Goal: Navigation & Orientation: Find specific page/section

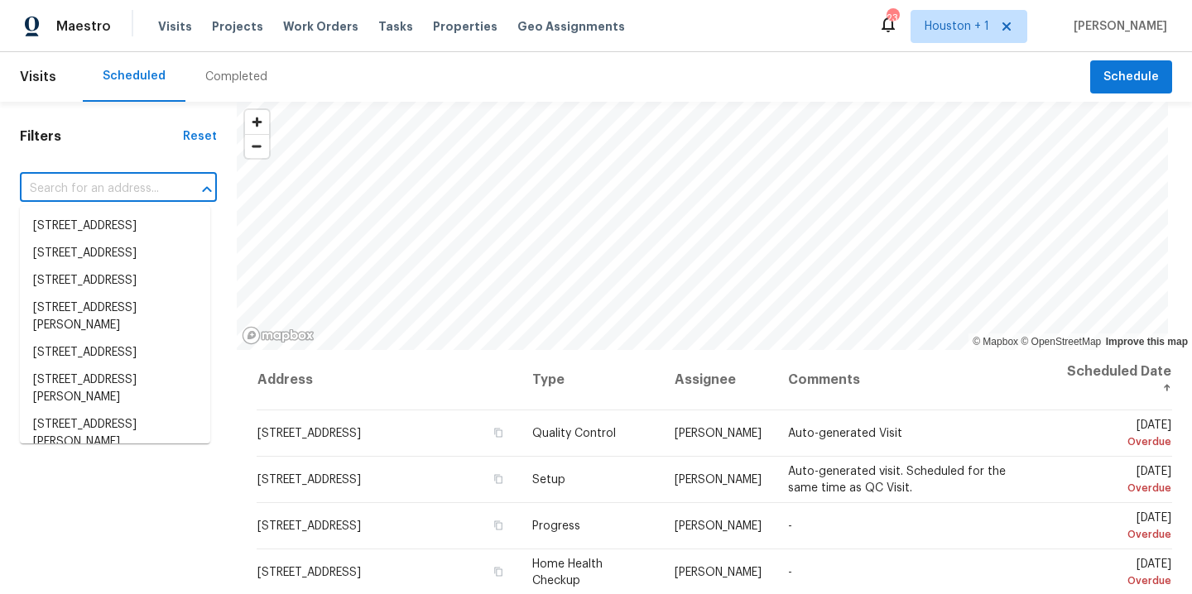
click at [121, 188] on input "text" at bounding box center [95, 189] width 151 height 26
click at [241, 72] on div "Completed" at bounding box center [236, 77] width 62 height 17
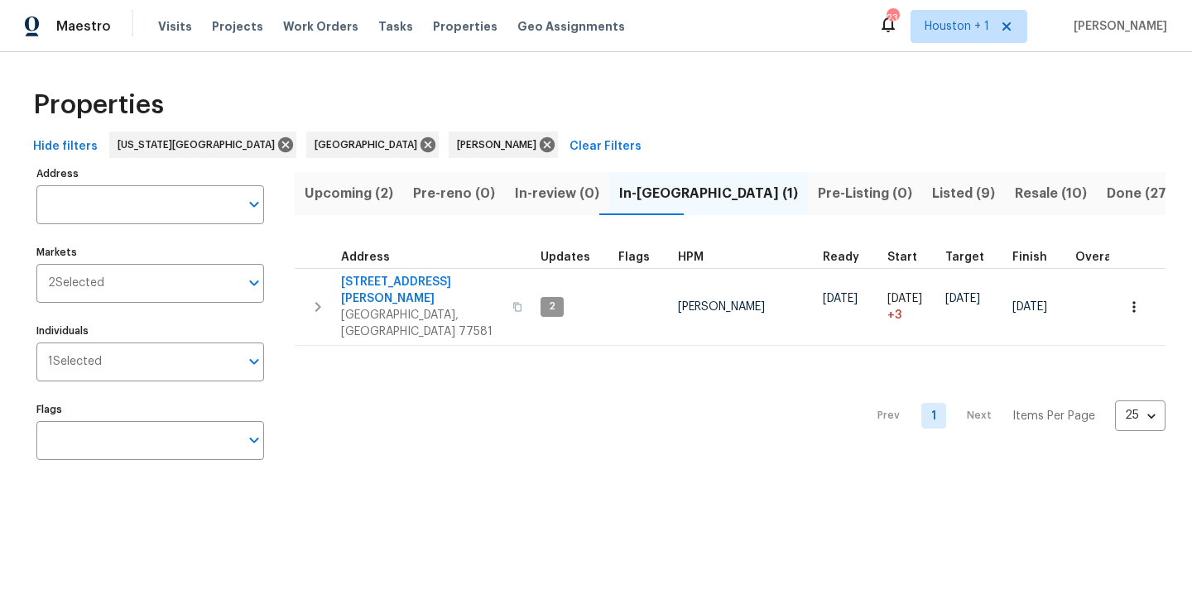
click at [932, 202] on span "Listed (9)" at bounding box center [963, 193] width 63 height 23
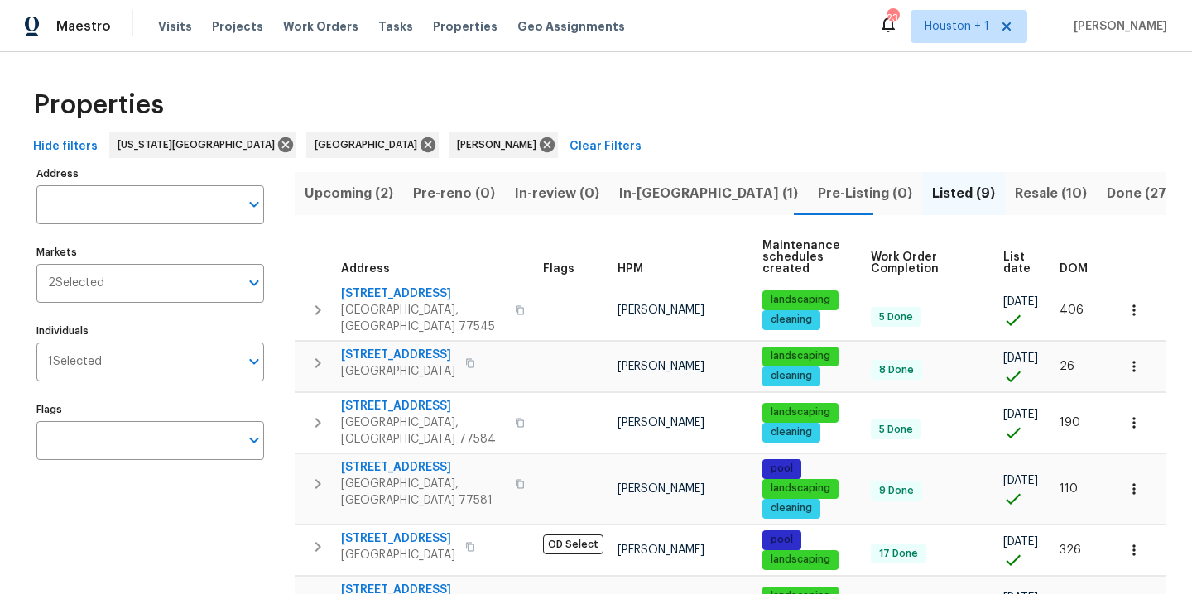
click at [1015, 200] on span "Resale (10)" at bounding box center [1051, 193] width 72 height 23
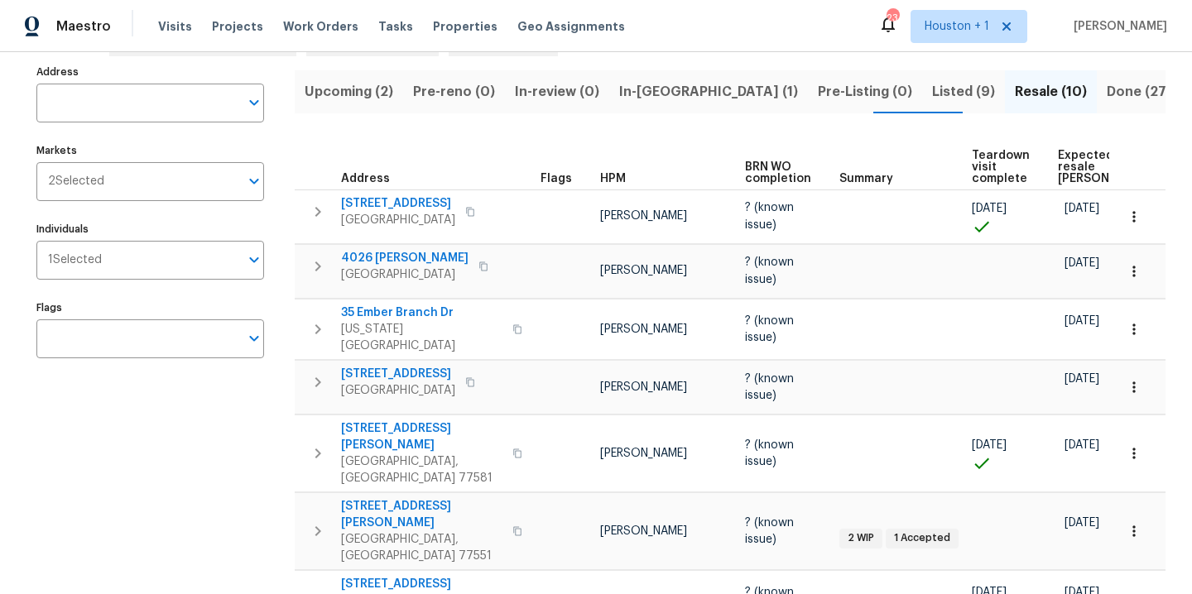
scroll to position [103, 0]
